Goal: Navigation & Orientation: Go to known website

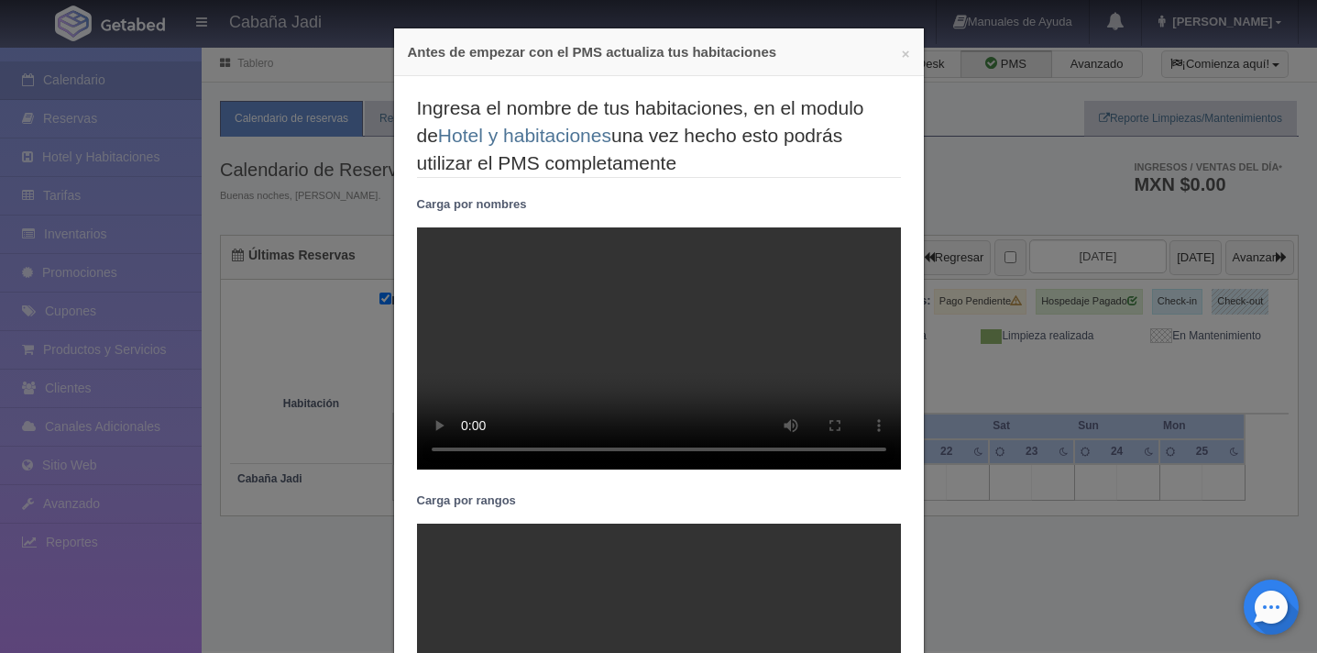
click at [1009, 215] on div "× Antes de empezar con el PMS actualiza tus habitaciones Ingresa el nombre de t…" at bounding box center [658, 326] width 1317 height 653
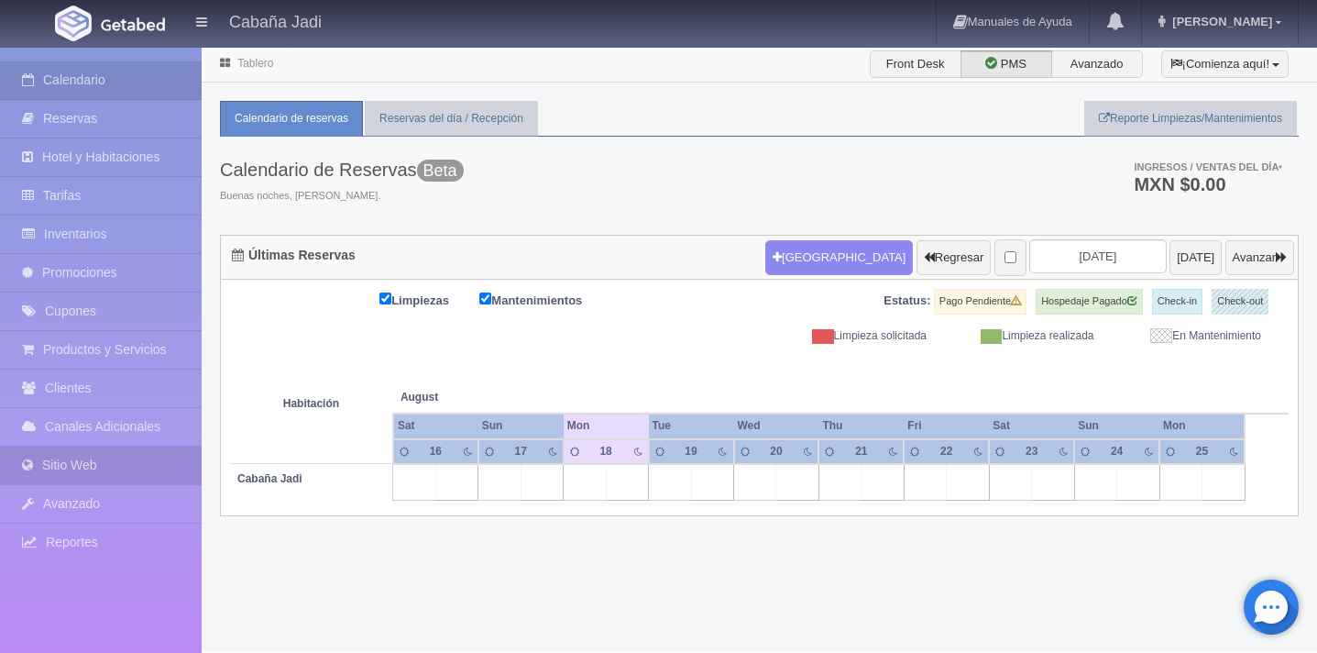
click at [93, 470] on link "Sitio Web" at bounding box center [101, 465] width 202 height 38
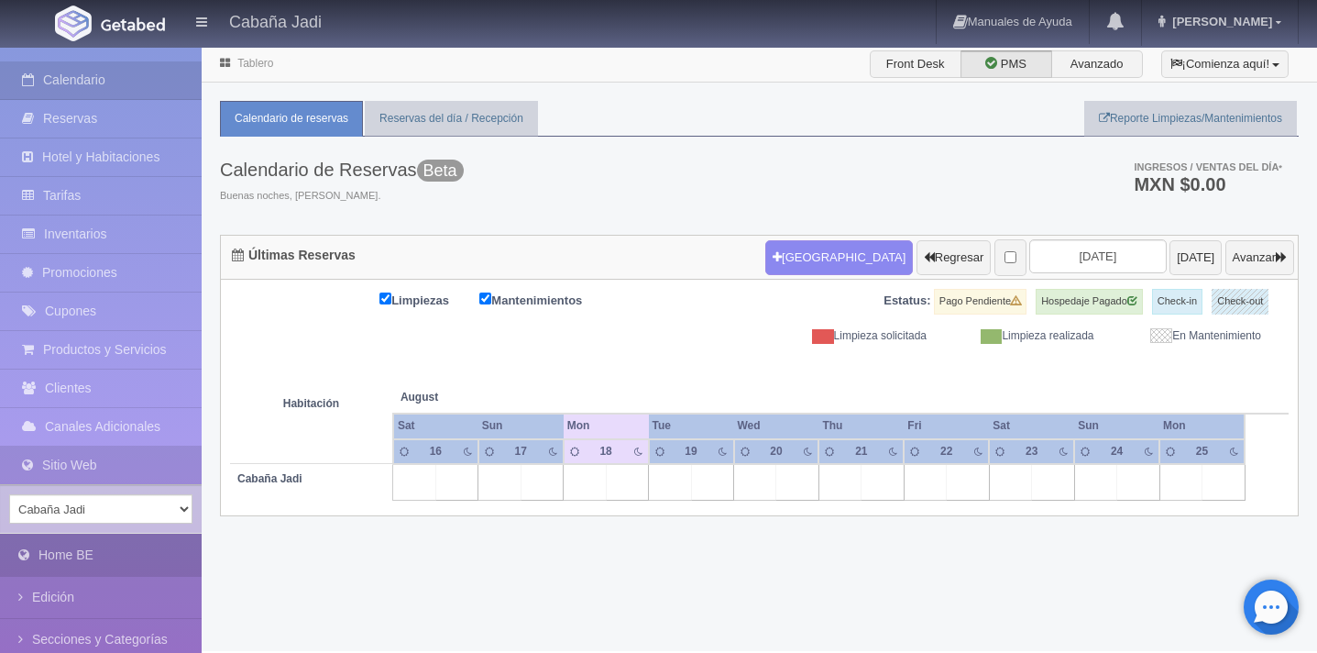
click at [100, 553] on link "Home BE" at bounding box center [101, 554] width 202 height 41
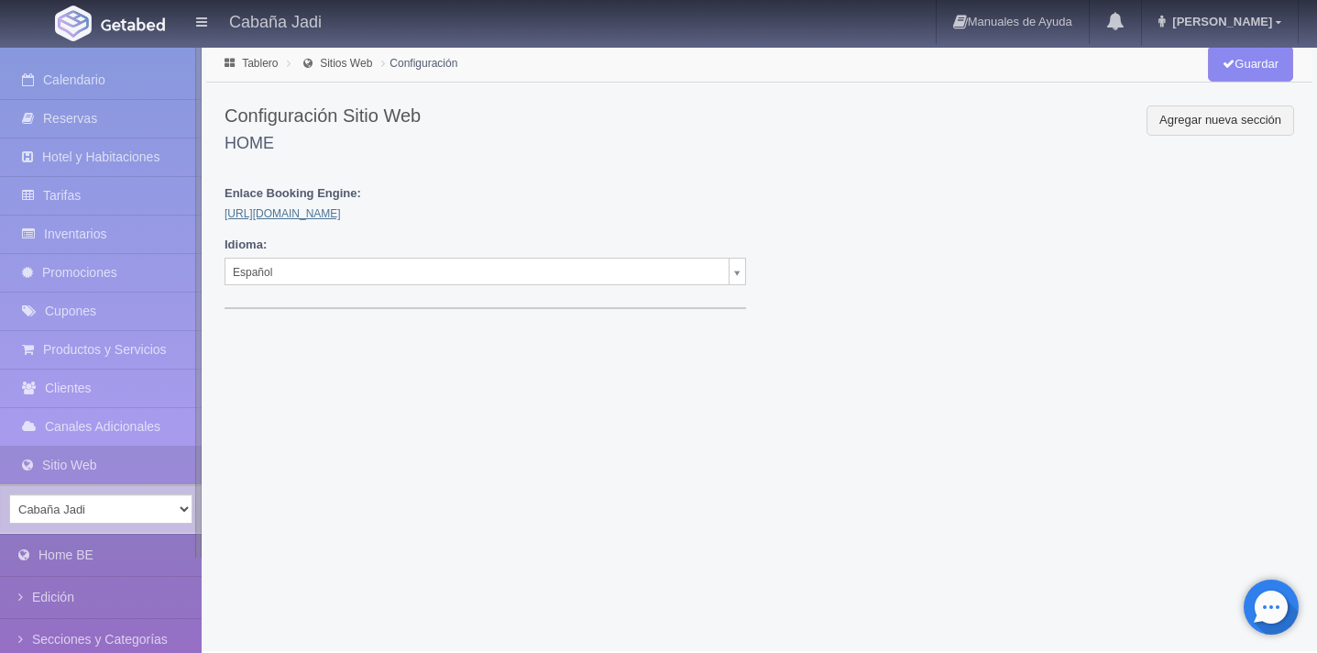
click at [341, 210] on link "[URL][DOMAIN_NAME]" at bounding box center [283, 213] width 116 height 13
